Goal: Task Accomplishment & Management: Complete application form

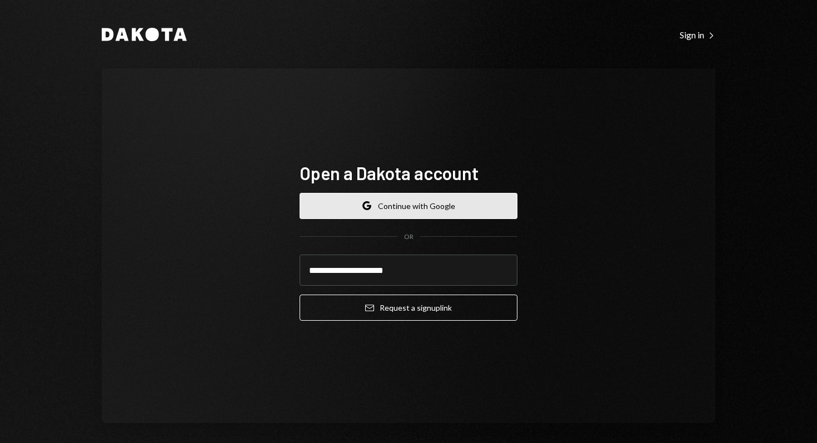
type input "**********"
click at [300, 295] on button "Email Request a sign up link" at bounding box center [409, 308] width 218 height 26
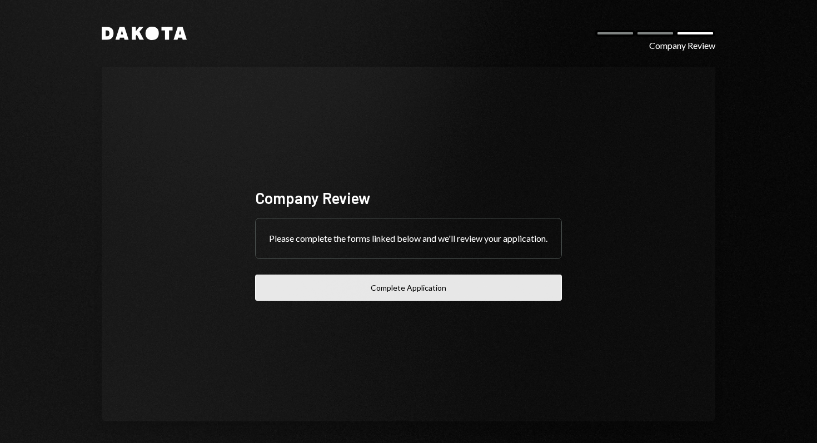
click at [396, 297] on button "Complete Application" at bounding box center [408, 288] width 307 height 26
